Goal: Transaction & Acquisition: Purchase product/service

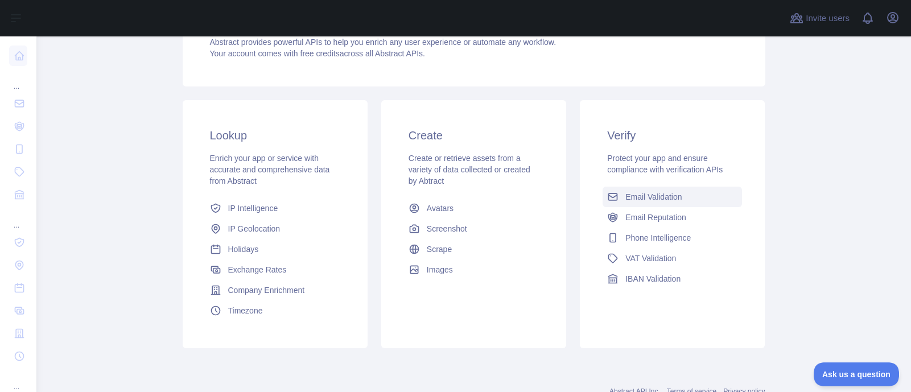
click at [654, 198] on span "Email Validation" at bounding box center [654, 196] width 56 height 11
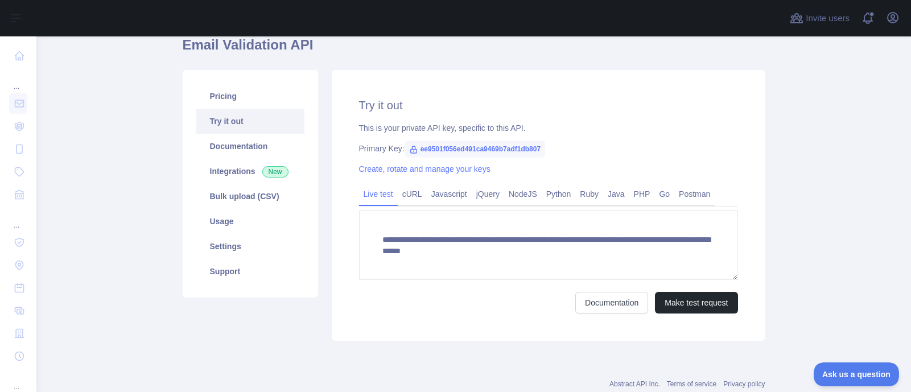
scroll to position [102, 0]
click at [224, 246] on link "Settings" at bounding box center [250, 247] width 108 height 25
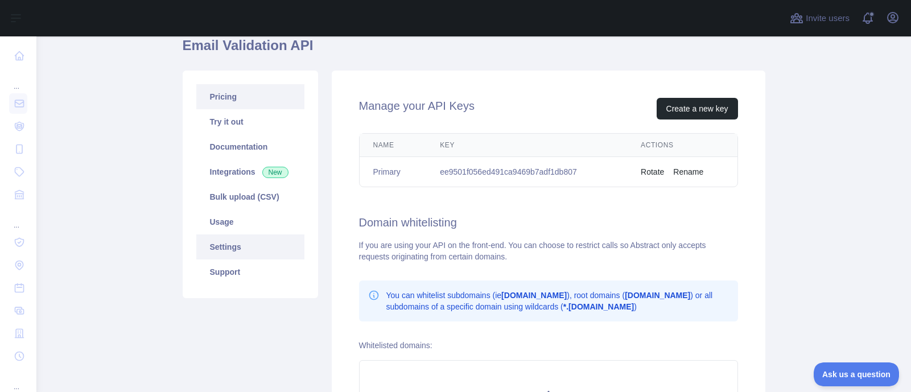
click at [221, 98] on link "Pricing" at bounding box center [250, 96] width 108 height 25
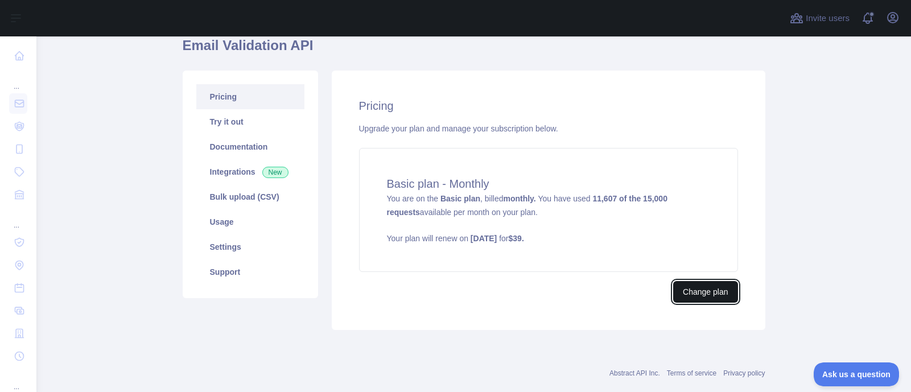
click at [698, 295] on button "Change plan" at bounding box center [705, 292] width 64 height 22
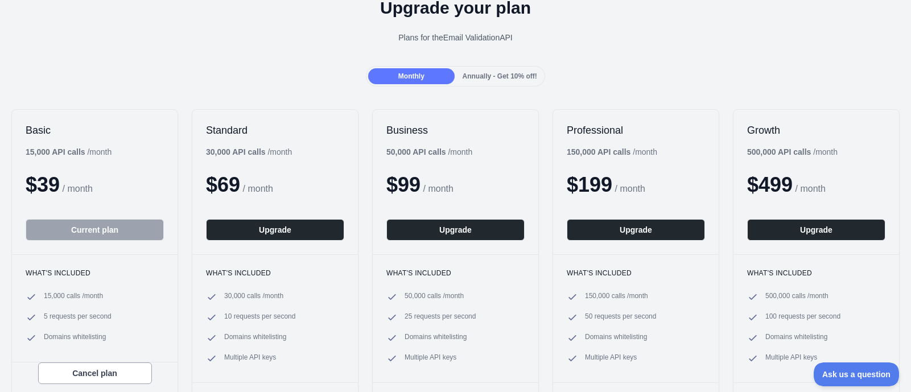
scroll to position [60, 0]
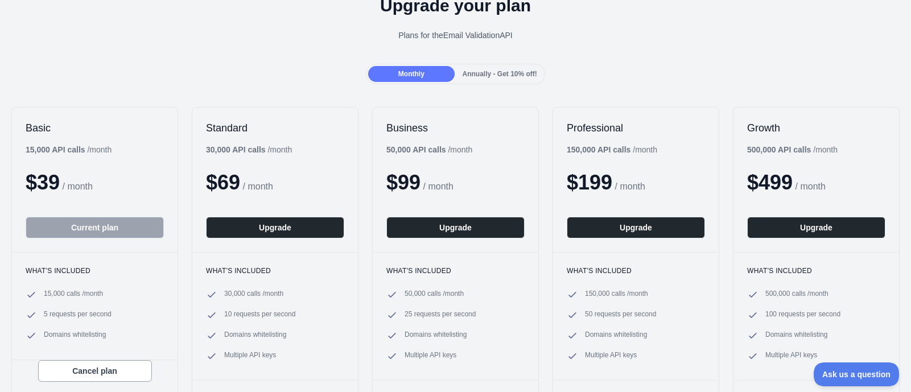
click at [435, 76] on div "Monthly" at bounding box center [411, 74] width 86 height 16
click at [468, 73] on span "Annually - Get 10% off!" at bounding box center [500, 74] width 75 height 8
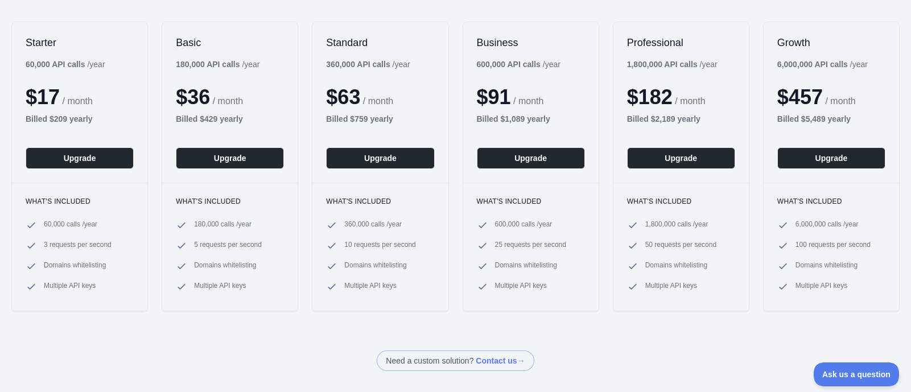
scroll to position [150, 0]
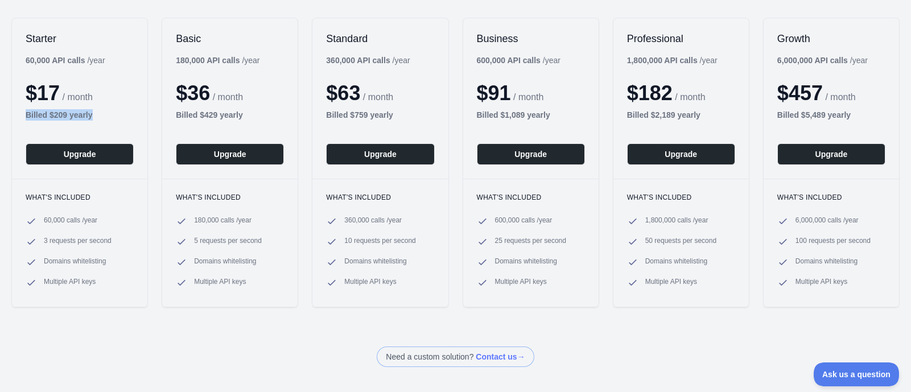
drag, startPoint x: 22, startPoint y: 114, endPoint x: 102, endPoint y: 116, distance: 80.3
click at [102, 116] on div "Starter 60,000 API calls / year $ 17 / month Billed $ 209 yearly Upgrade" at bounding box center [79, 98] width 135 height 161
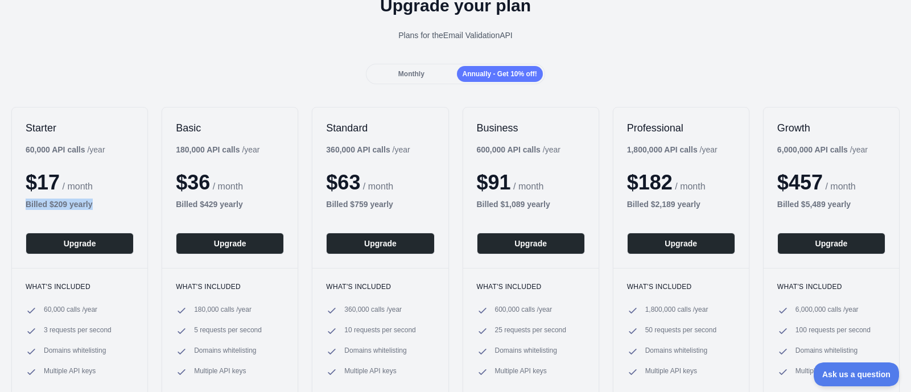
scroll to position [58, 0]
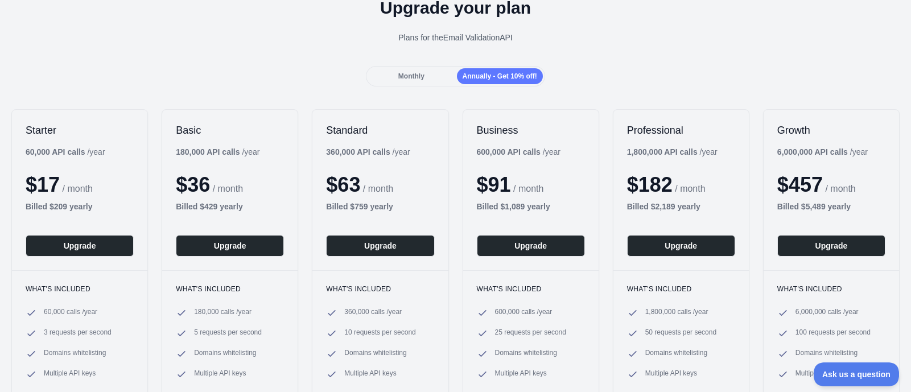
click at [404, 77] on span "Monthly" at bounding box center [411, 76] width 26 height 8
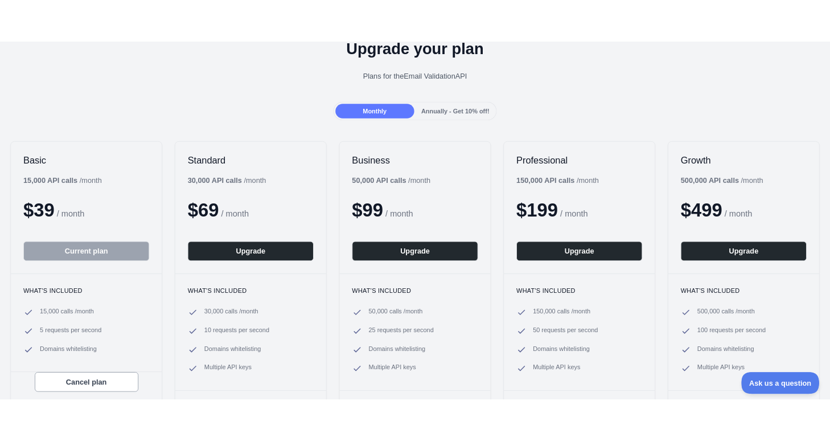
scroll to position [56, 0]
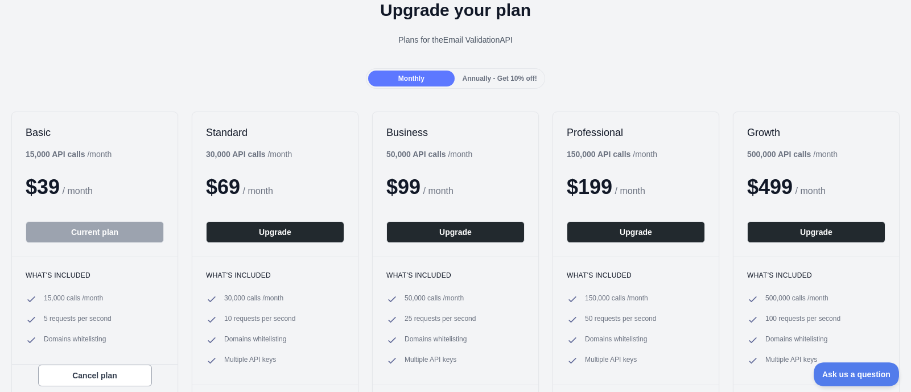
click at [491, 80] on span "Annually - Get 10% off!" at bounding box center [500, 79] width 75 height 8
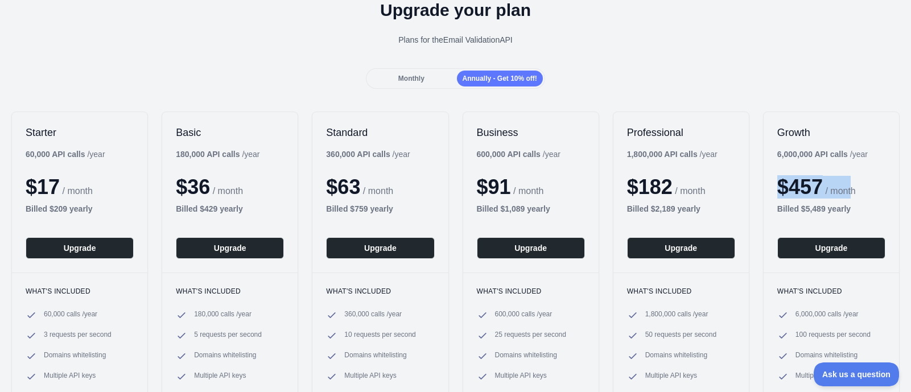
drag, startPoint x: 774, startPoint y: 187, endPoint x: 852, endPoint y: 190, distance: 78.6
click at [852, 190] on div "$ 457 / month" at bounding box center [831, 187] width 108 height 23
drag, startPoint x: 771, startPoint y: 153, endPoint x: 870, endPoint y: 154, distance: 99.6
click at [870, 154] on div "Growth 6,000,000 API calls / year $ 457 / month Billed $ 5,489 yearly Upgrade" at bounding box center [831, 192] width 135 height 161
click at [401, 82] on span "Monthly" at bounding box center [411, 79] width 26 height 8
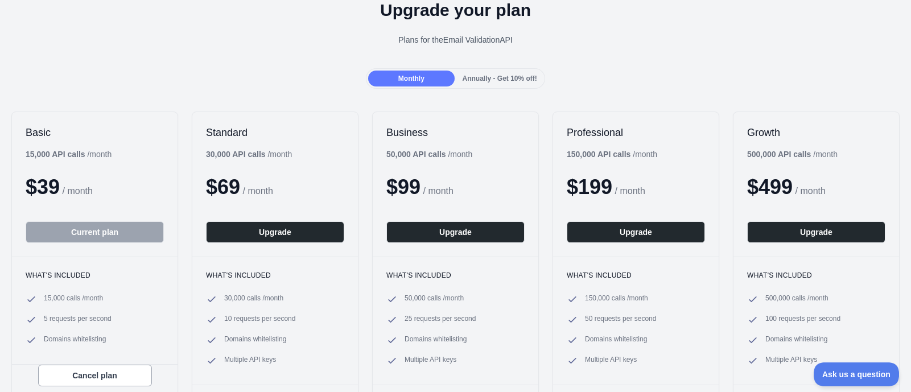
drag, startPoint x: 740, startPoint y: 153, endPoint x: 836, endPoint y: 154, distance: 96.2
click at [836, 154] on div "500,000 API calls / month" at bounding box center [792, 154] width 90 height 11
click at [491, 75] on span "Annually - Get 10% off!" at bounding box center [500, 79] width 75 height 8
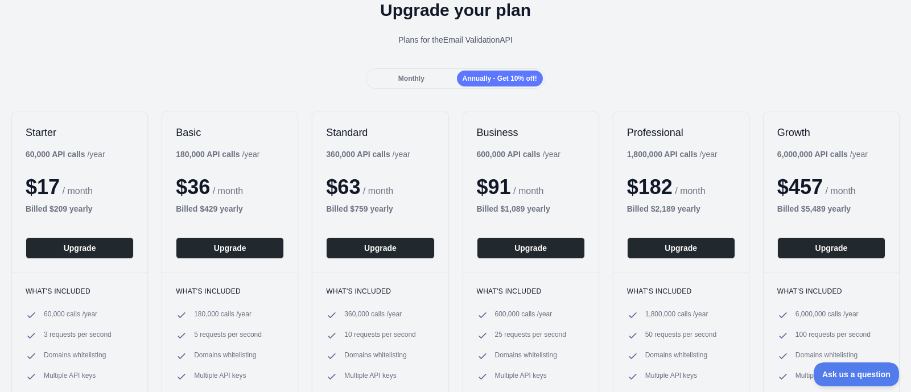
click at [405, 80] on span "Monthly" at bounding box center [411, 79] width 26 height 8
